Goal: Check status

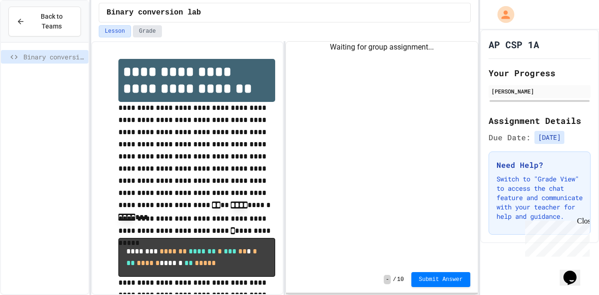
click at [144, 29] on button "Grade" at bounding box center [147, 31] width 29 height 12
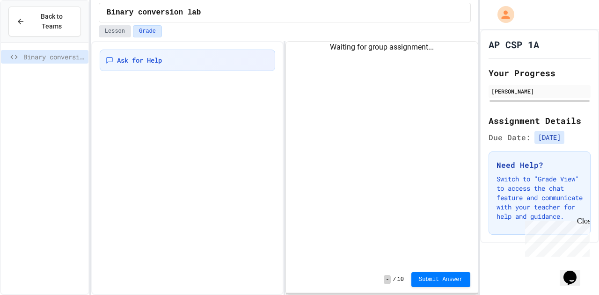
click at [114, 28] on button "Lesson" at bounding box center [115, 31] width 32 height 12
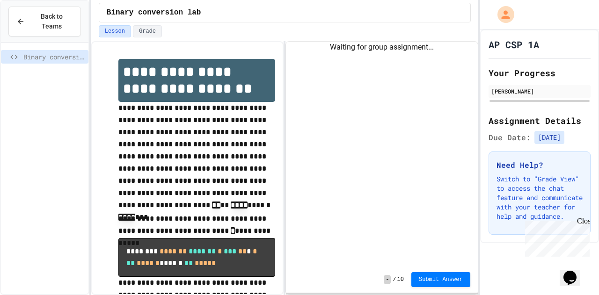
click at [584, 222] on div "Close" at bounding box center [583, 223] width 12 height 12
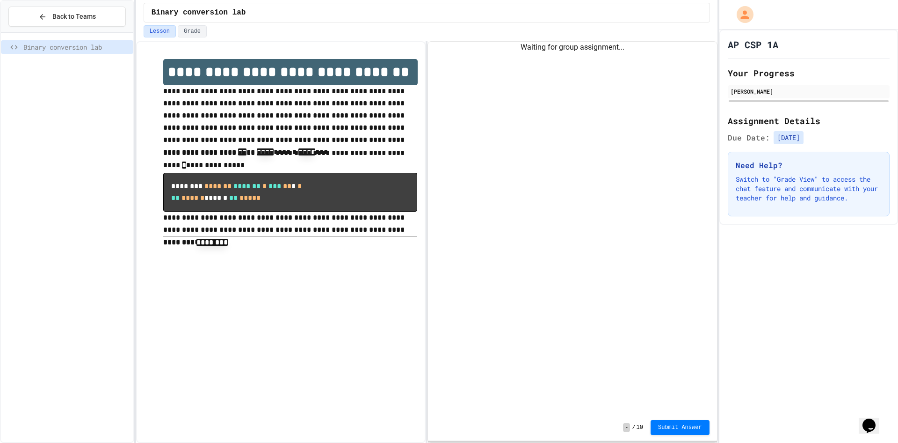
click at [502, 111] on div "Waiting for group assignment..." at bounding box center [572, 228] width 289 height 372
click at [568, 49] on div "Waiting for group assignment..." at bounding box center [572, 47] width 289 height 11
drag, startPoint x: 570, startPoint y: 51, endPoint x: 573, endPoint y: 65, distance: 14.4
click at [572, 56] on div "Waiting for group assignment..." at bounding box center [572, 228] width 289 height 372
drag, startPoint x: 630, startPoint y: 427, endPoint x: 497, endPoint y: 254, distance: 217.7
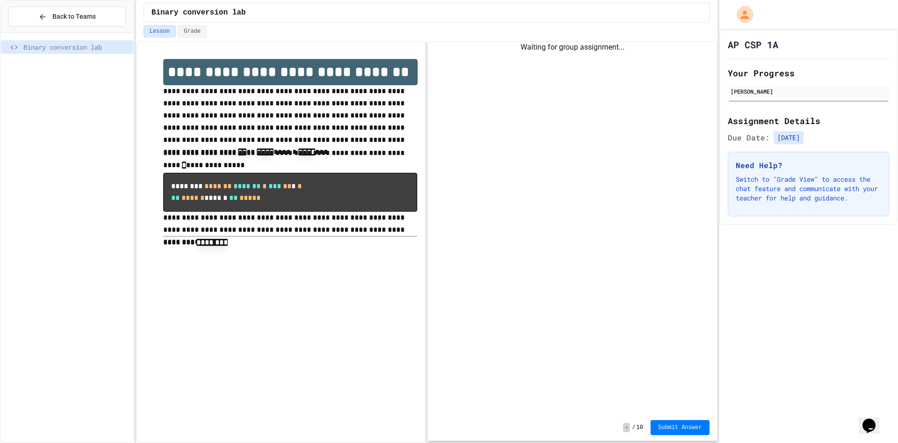
click at [598, 295] on span "-" at bounding box center [626, 426] width 7 height 9
click at [491, 65] on div "Waiting for group assignment..." at bounding box center [572, 228] width 289 height 372
click at [500, 53] on div "Waiting for group assignment..." at bounding box center [572, 228] width 289 height 372
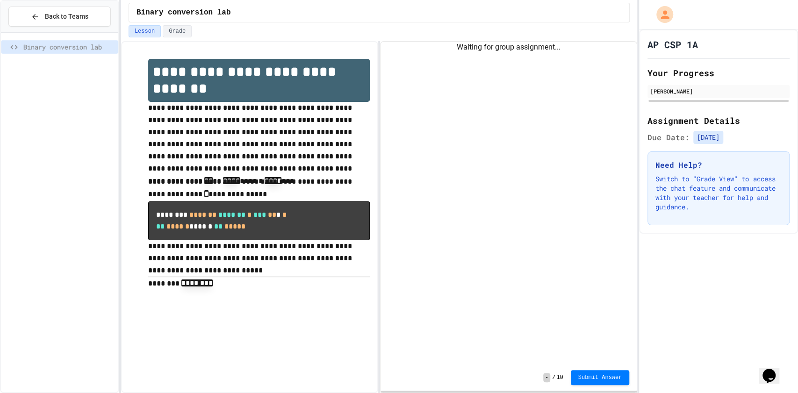
click at [478, 90] on div "Waiting for group assignment..." at bounding box center [509, 203] width 256 height 323
click at [492, 62] on div "Waiting for group assignment..." at bounding box center [509, 203] width 256 height 323
drag, startPoint x: 508, startPoint y: 54, endPoint x: 634, endPoint y: 85, distance: 130.5
click at [521, 59] on div "Waiting for group assignment..." at bounding box center [509, 203] width 256 height 323
